Goal: Task Accomplishment & Management: Complete application form

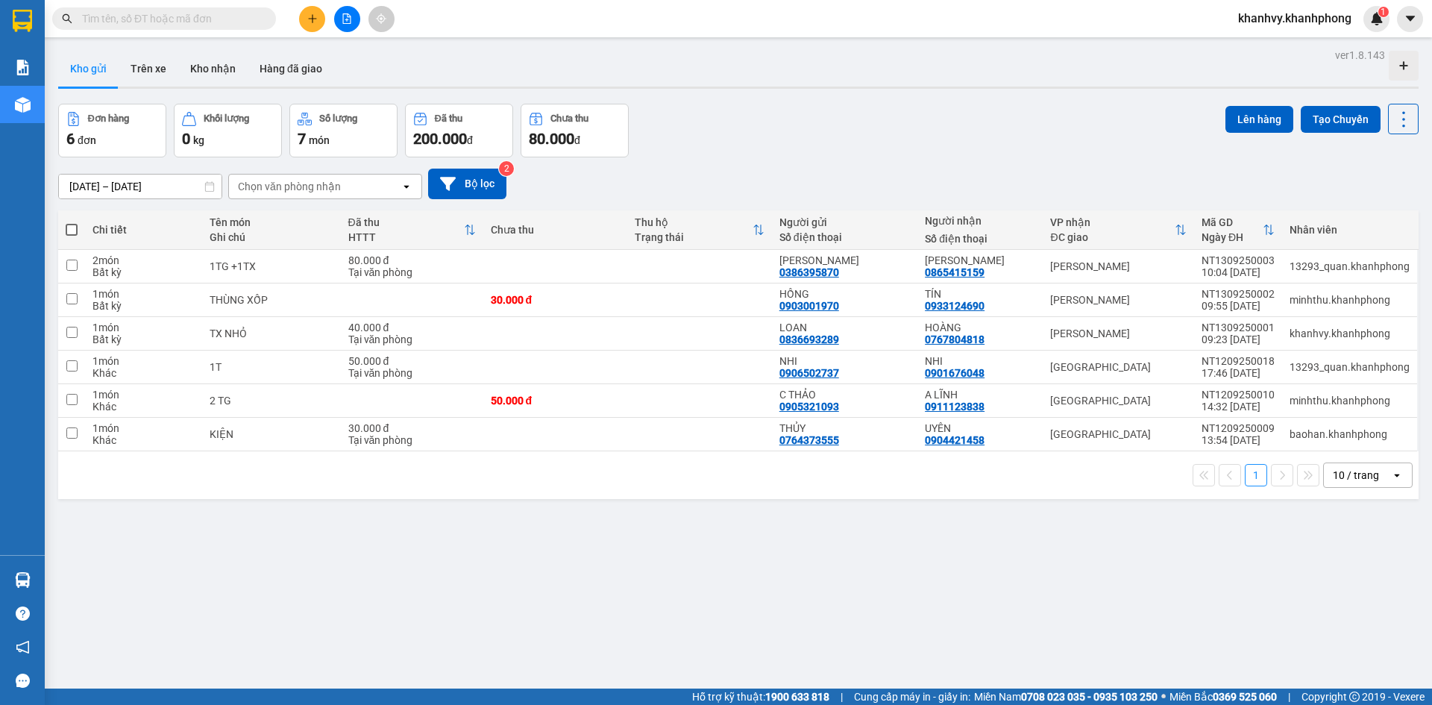
click at [1313, 15] on span "khanhvy.khanhphong" at bounding box center [1294, 18] width 137 height 19
click at [1263, 37] on li "Đăng xuất" at bounding box center [1293, 46] width 140 height 24
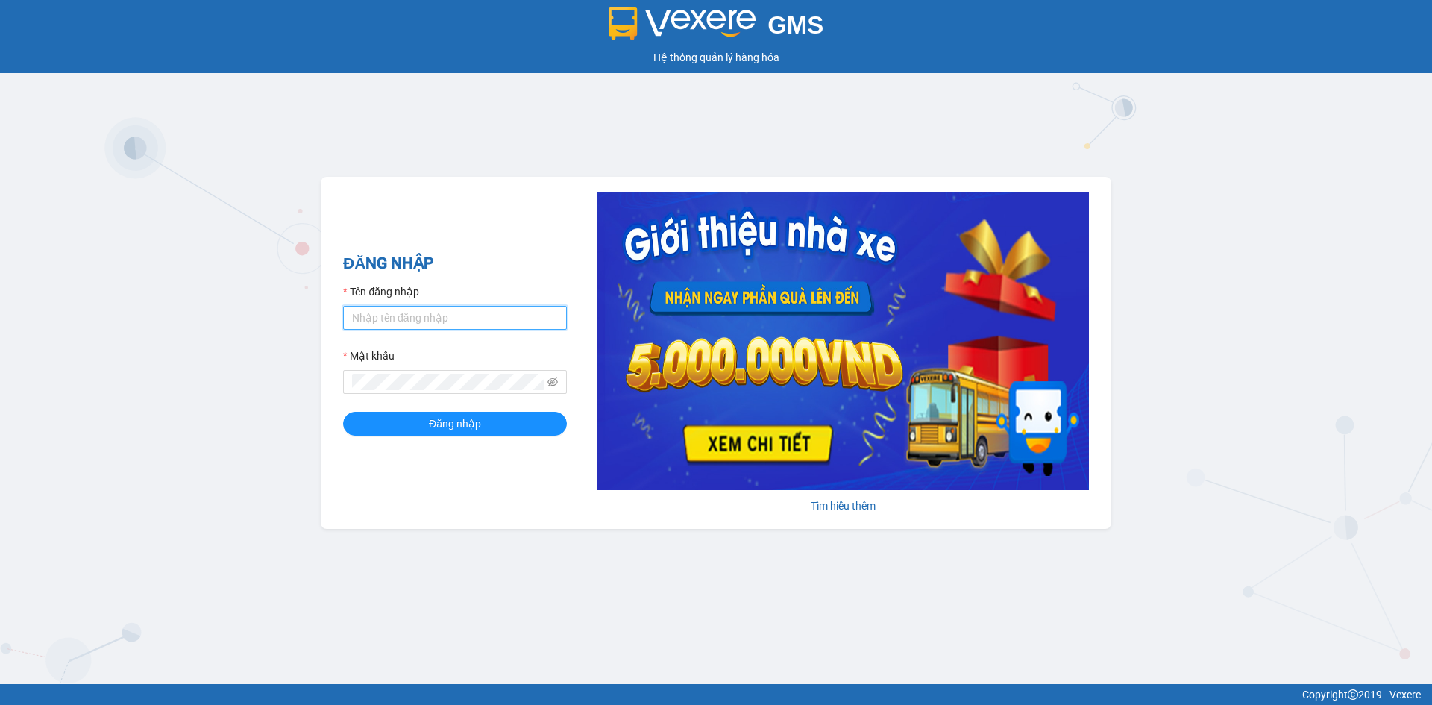
click at [442, 310] on input "Tên đăng nhập" at bounding box center [455, 318] width 224 height 24
type input "[MEDICAL_DATA].khanhphong"
click at [343, 412] on button "Đăng nhập" at bounding box center [455, 424] width 224 height 24
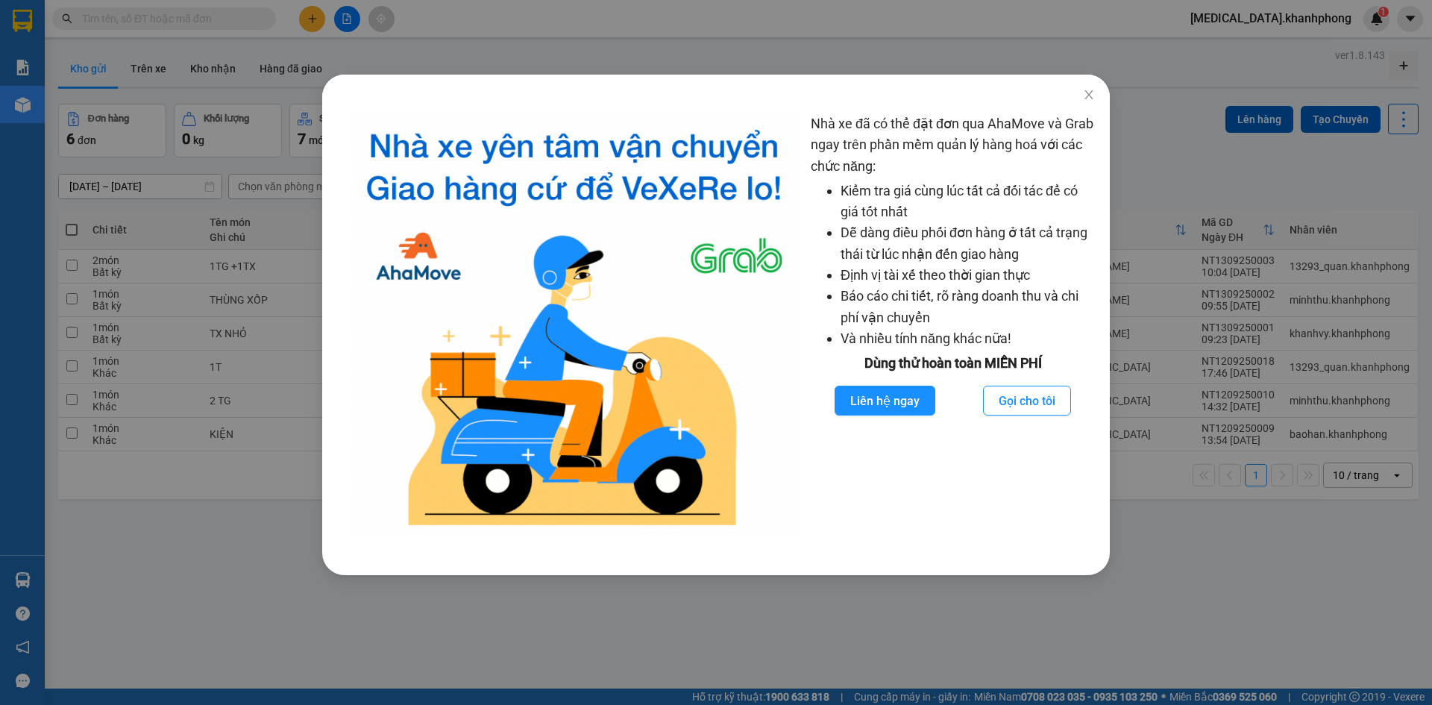
click at [398, 39] on div "Nhà xe đã có thể đặt đơn qua AhaMove và Grab ngay trên phần mềm quản lý hàng ho…" at bounding box center [716, 352] width 1432 height 705
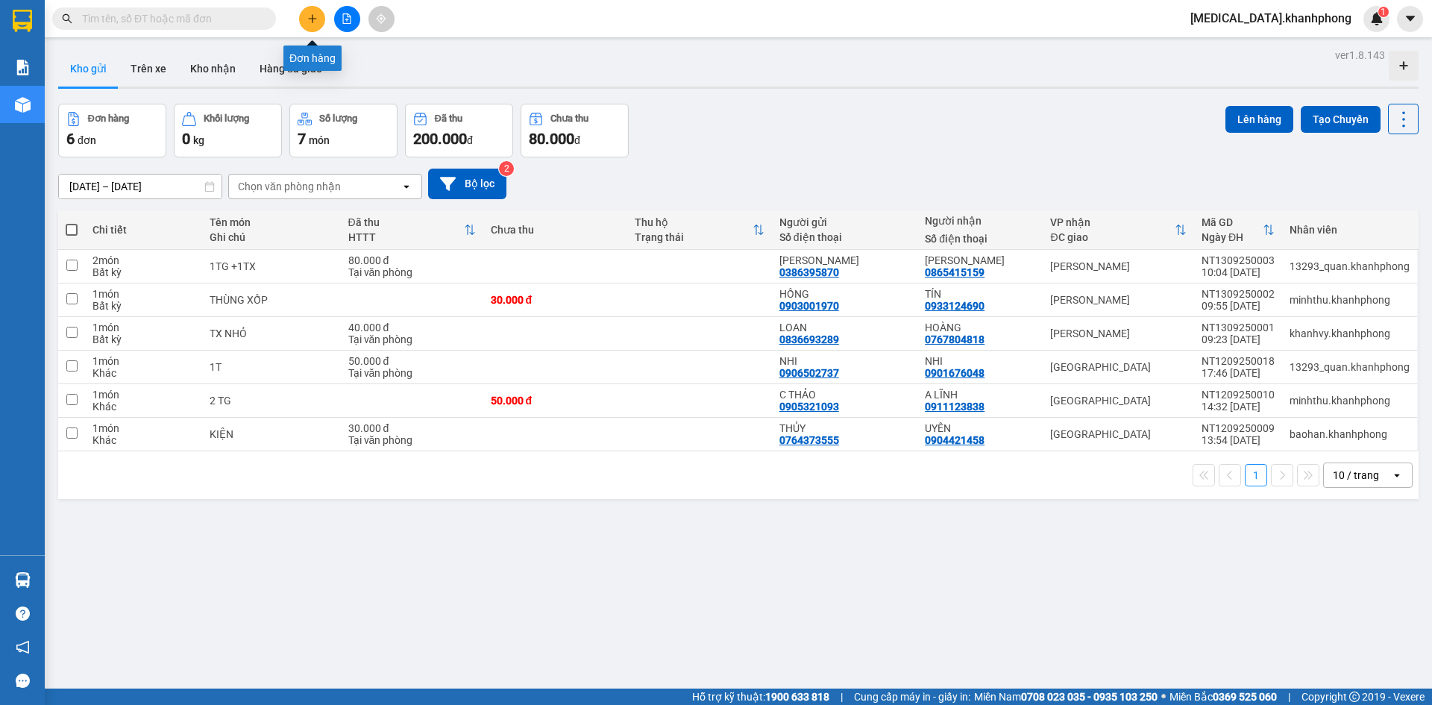
click at [308, 21] on icon "plus" at bounding box center [312, 18] width 10 height 10
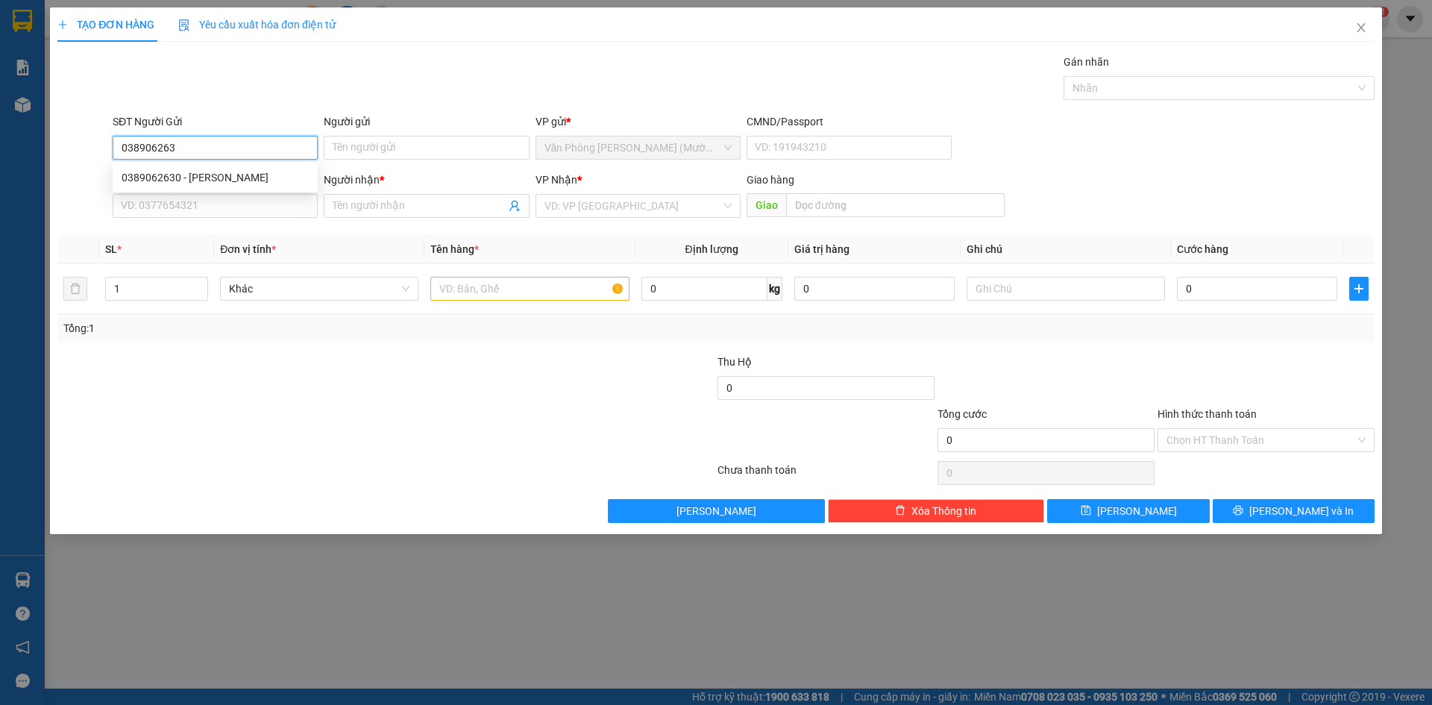
type input "0389062630"
click at [230, 181] on div "0389062630 - [PERSON_NAME]" at bounding box center [215, 177] width 187 height 16
type input "[PERSON_NAME]"
type input "0389062630"
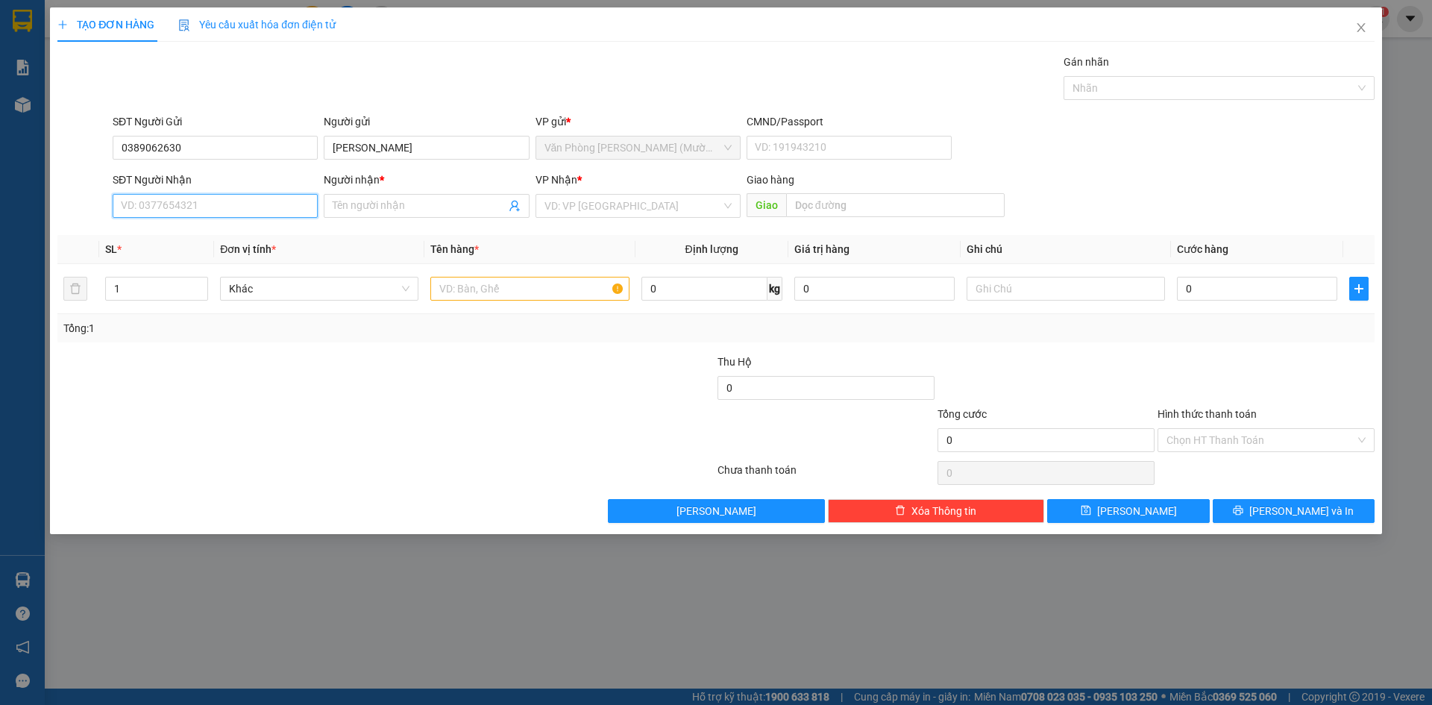
click at [228, 208] on input "SĐT Người Nhận" at bounding box center [215, 206] width 205 height 24
click at [231, 236] on div "0913715037 - [GEOGRAPHIC_DATA]" at bounding box center [215, 235] width 187 height 16
type input "0913715037"
type input "[PERSON_NAME]"
click at [486, 286] on input "text" at bounding box center [529, 289] width 198 height 24
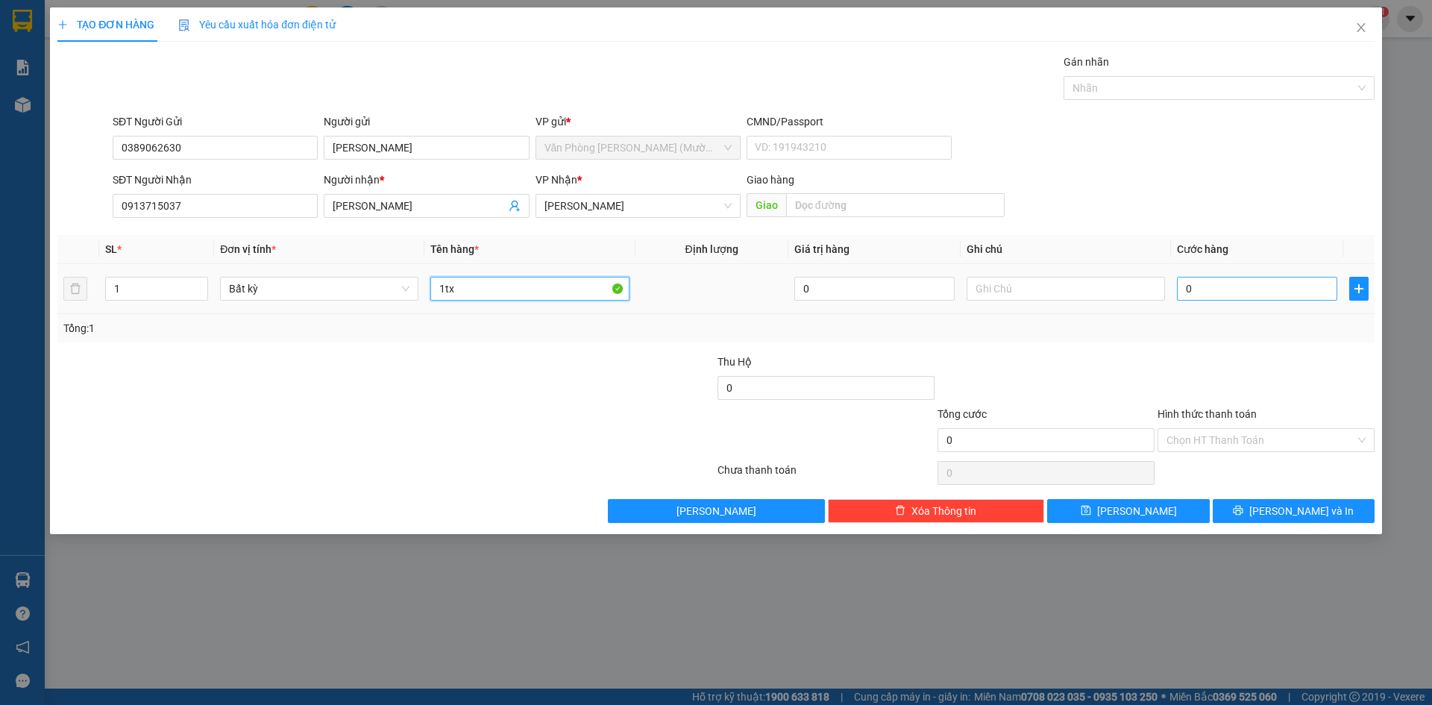
type input "1tx"
click at [1196, 295] on input "0" at bounding box center [1257, 289] width 160 height 24
type input "4"
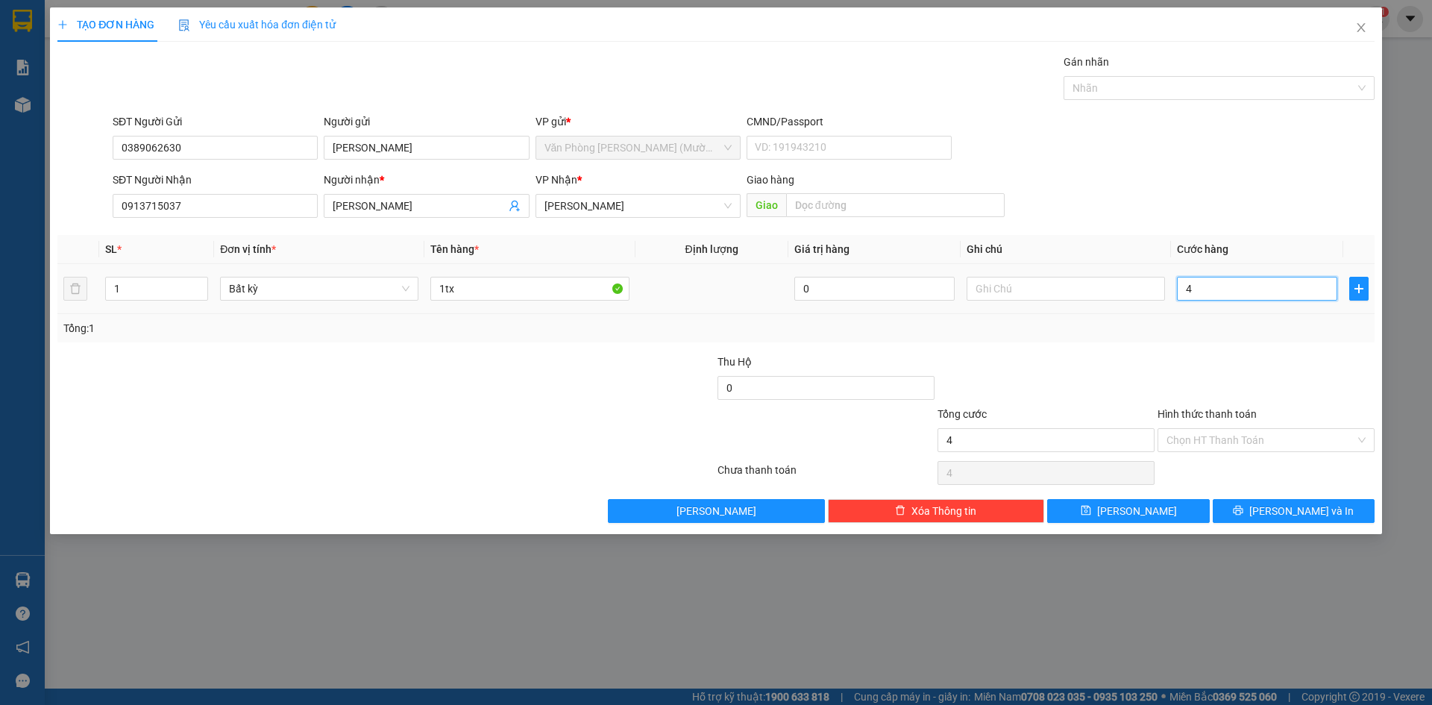
type input "40"
type input "40.000"
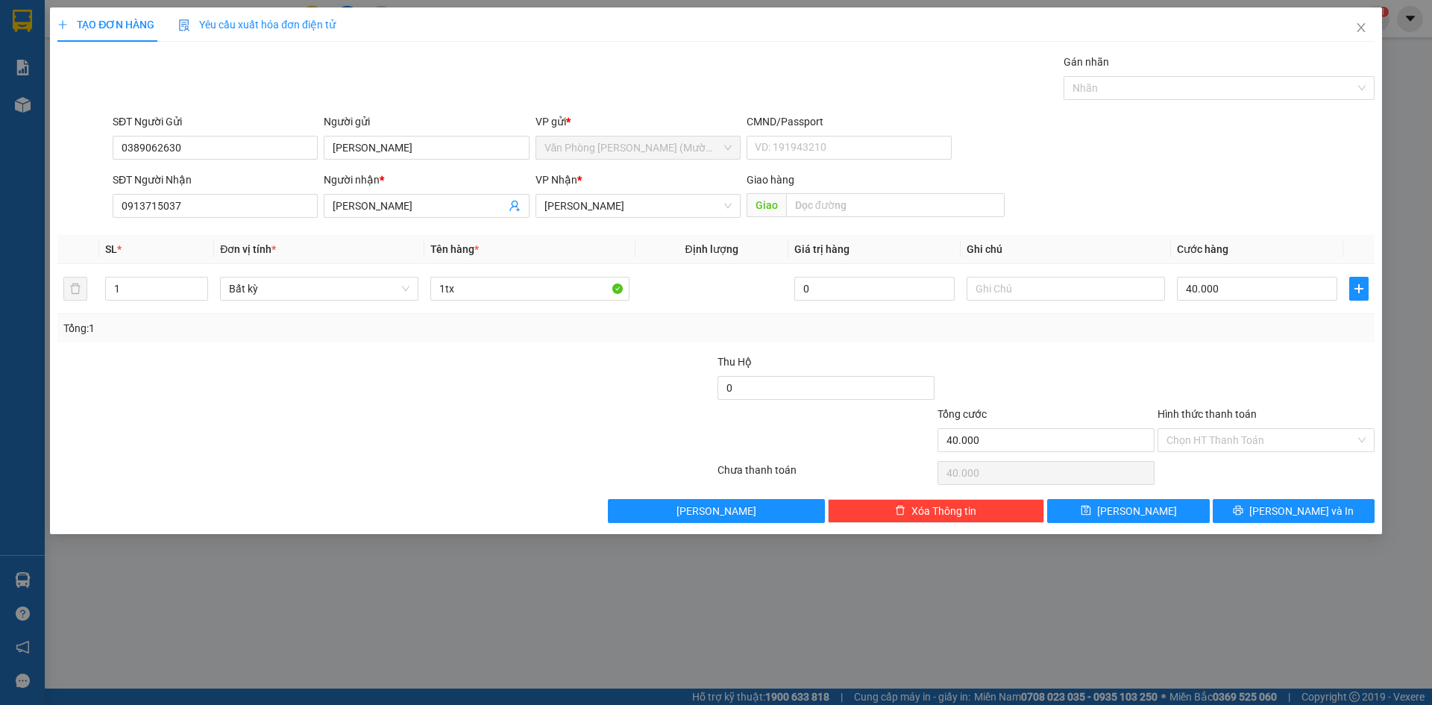
click at [1157, 362] on div at bounding box center [1266, 380] width 220 height 52
click at [1210, 435] on input "Hình thức thanh toán" at bounding box center [1260, 440] width 189 height 22
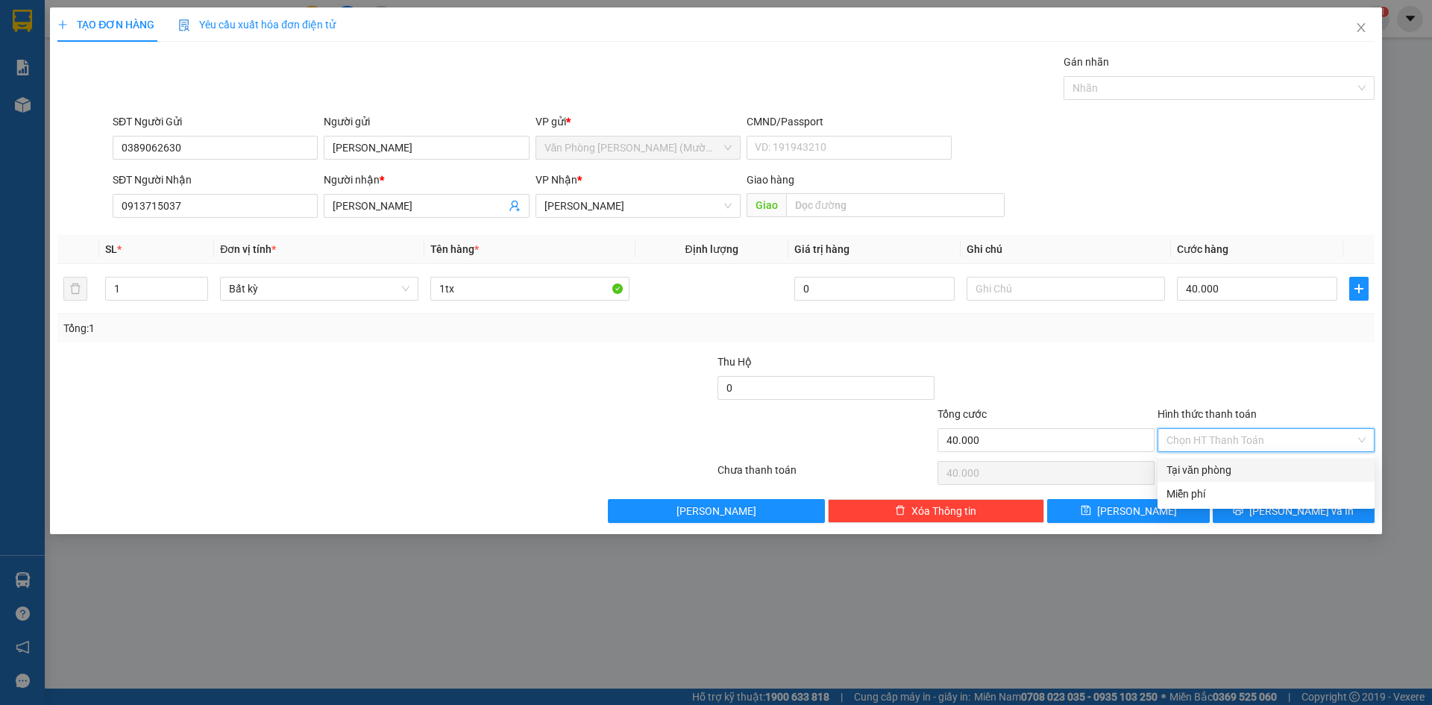
click at [1216, 471] on div "Tại văn phòng" at bounding box center [1265, 470] width 199 height 16
type input "0"
click at [1256, 512] on button "[PERSON_NAME] và In" at bounding box center [1294, 511] width 162 height 24
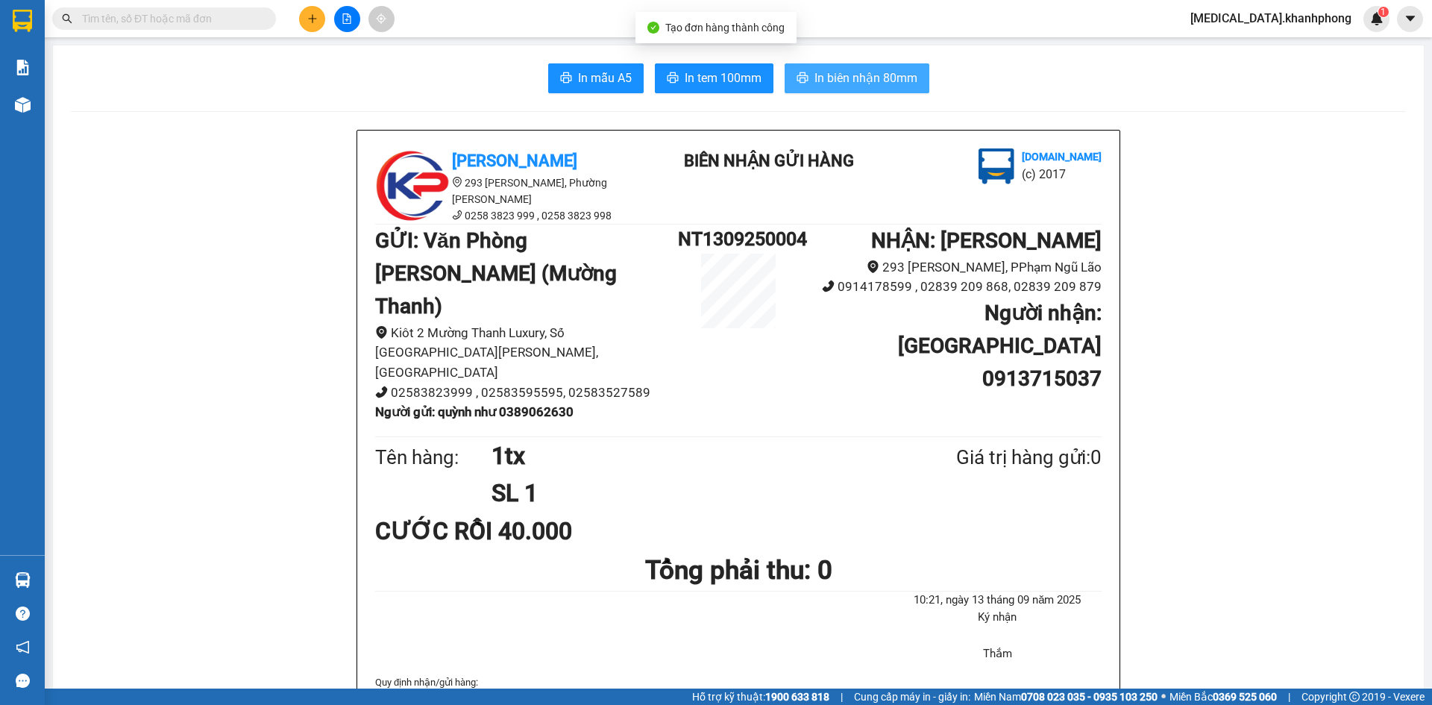
click at [829, 71] on span "In biên nhận 80mm" at bounding box center [865, 78] width 103 height 19
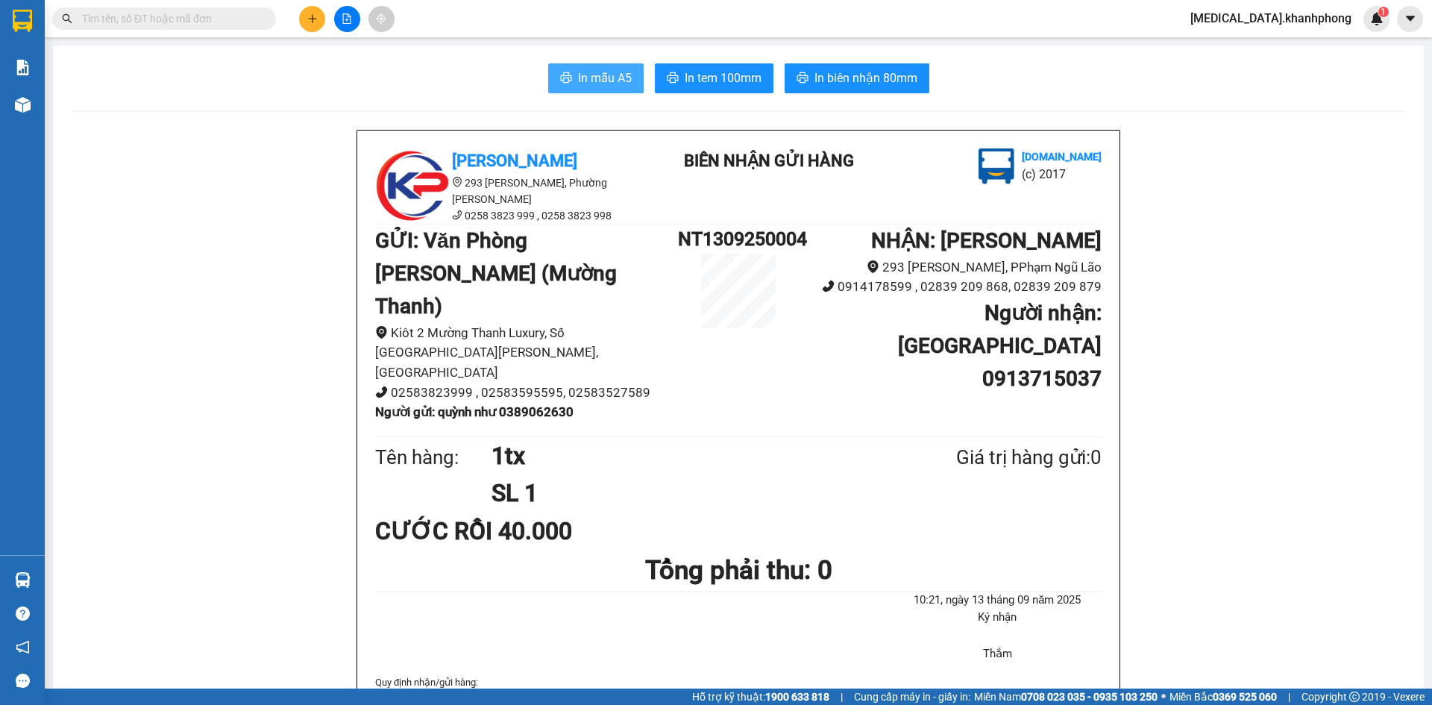
click at [598, 72] on span "In mẫu A5" at bounding box center [605, 78] width 54 height 19
click at [198, 18] on input "text" at bounding box center [170, 18] width 176 height 16
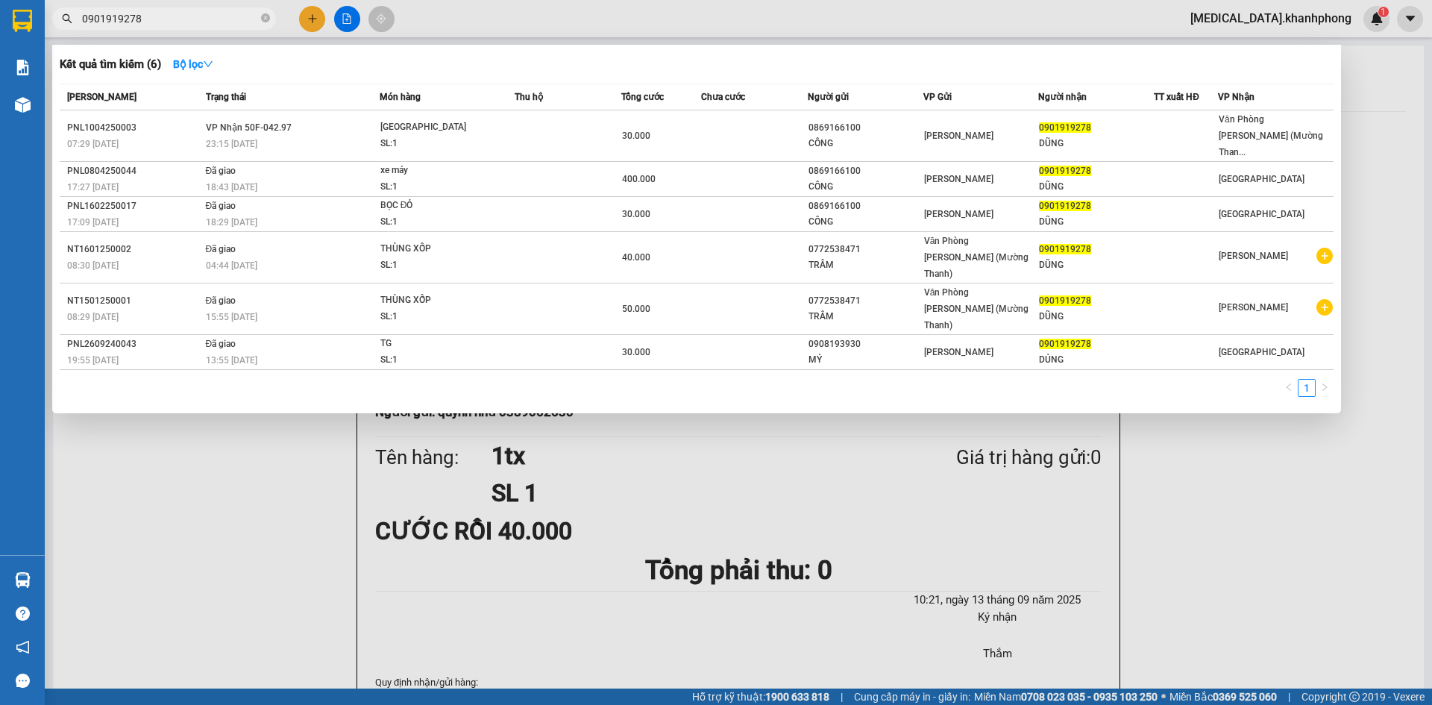
click at [189, 22] on input "0901919278" at bounding box center [170, 18] width 176 height 16
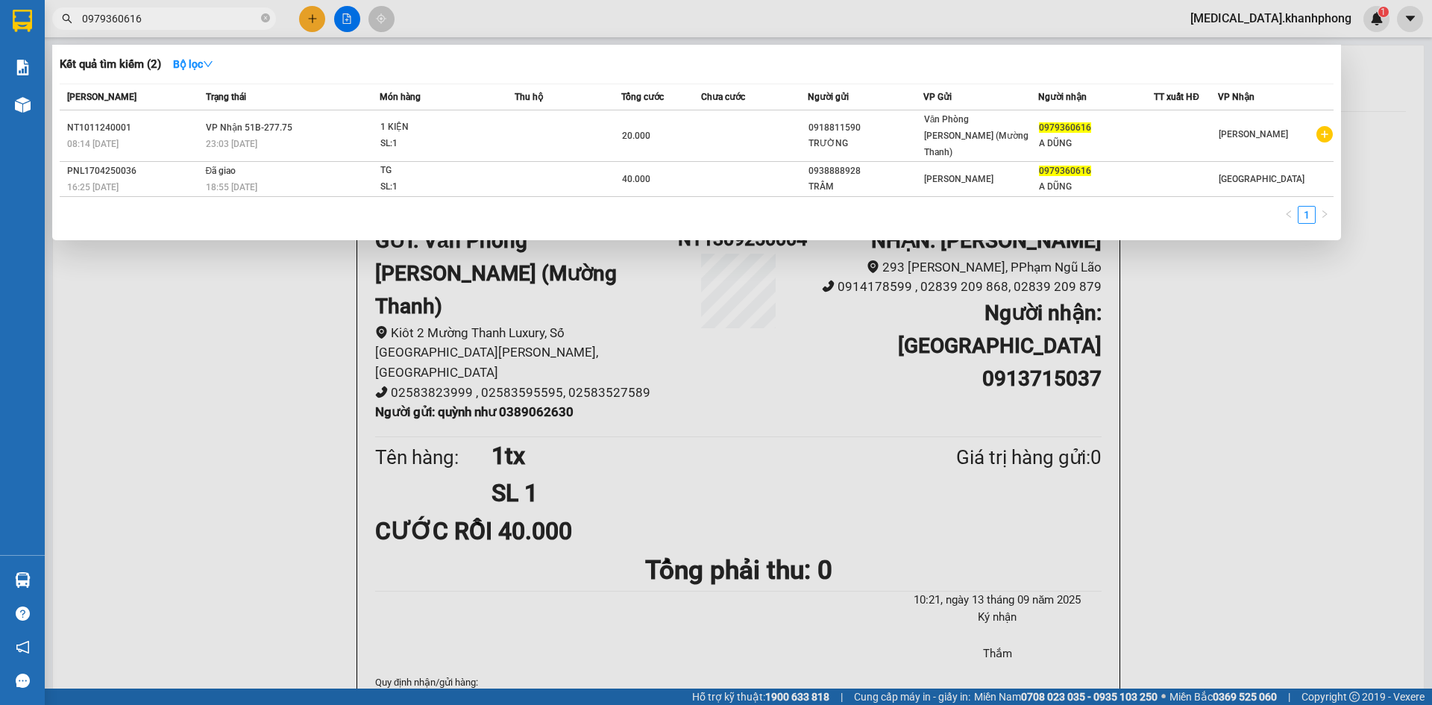
click at [221, 21] on input "0979360616" at bounding box center [170, 18] width 176 height 16
click at [224, 19] on input "0979360616" at bounding box center [170, 18] width 176 height 16
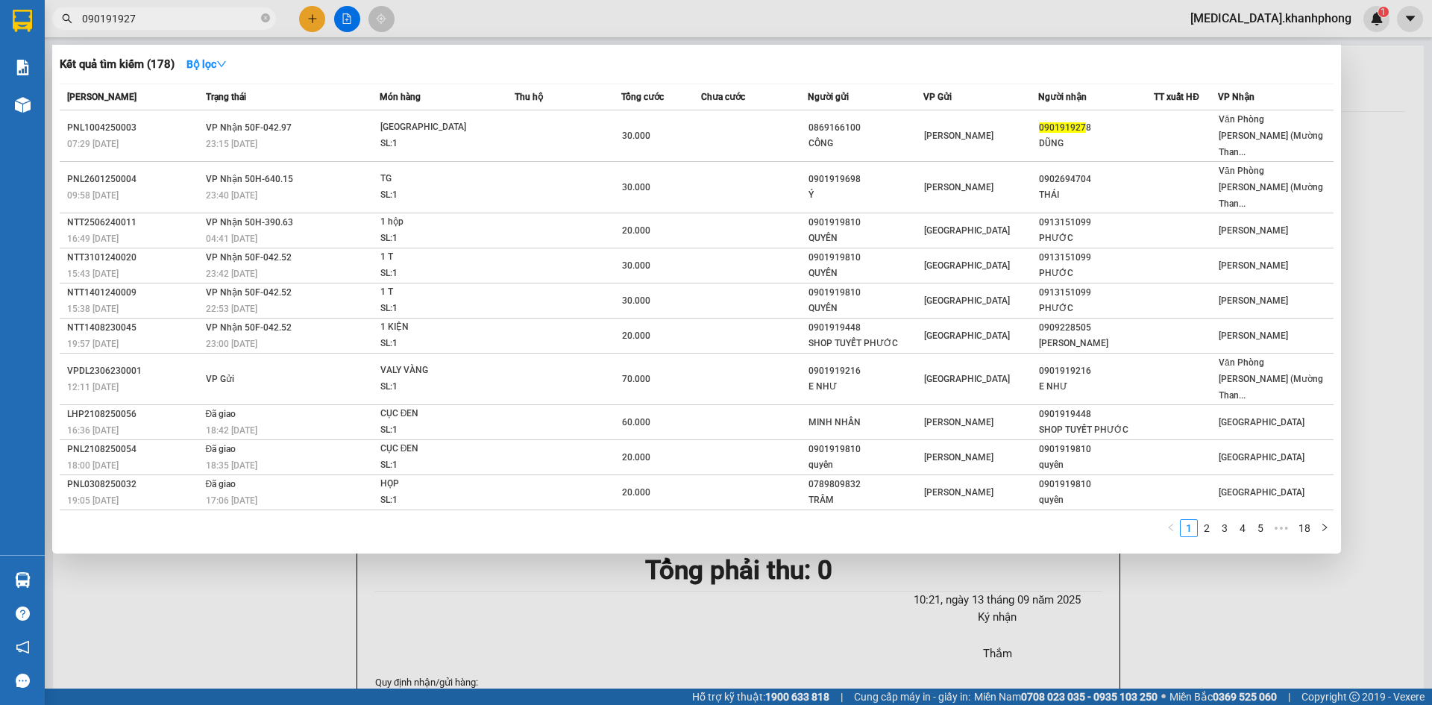
type input "0901919278"
